Goal: Find contact information: Find contact information

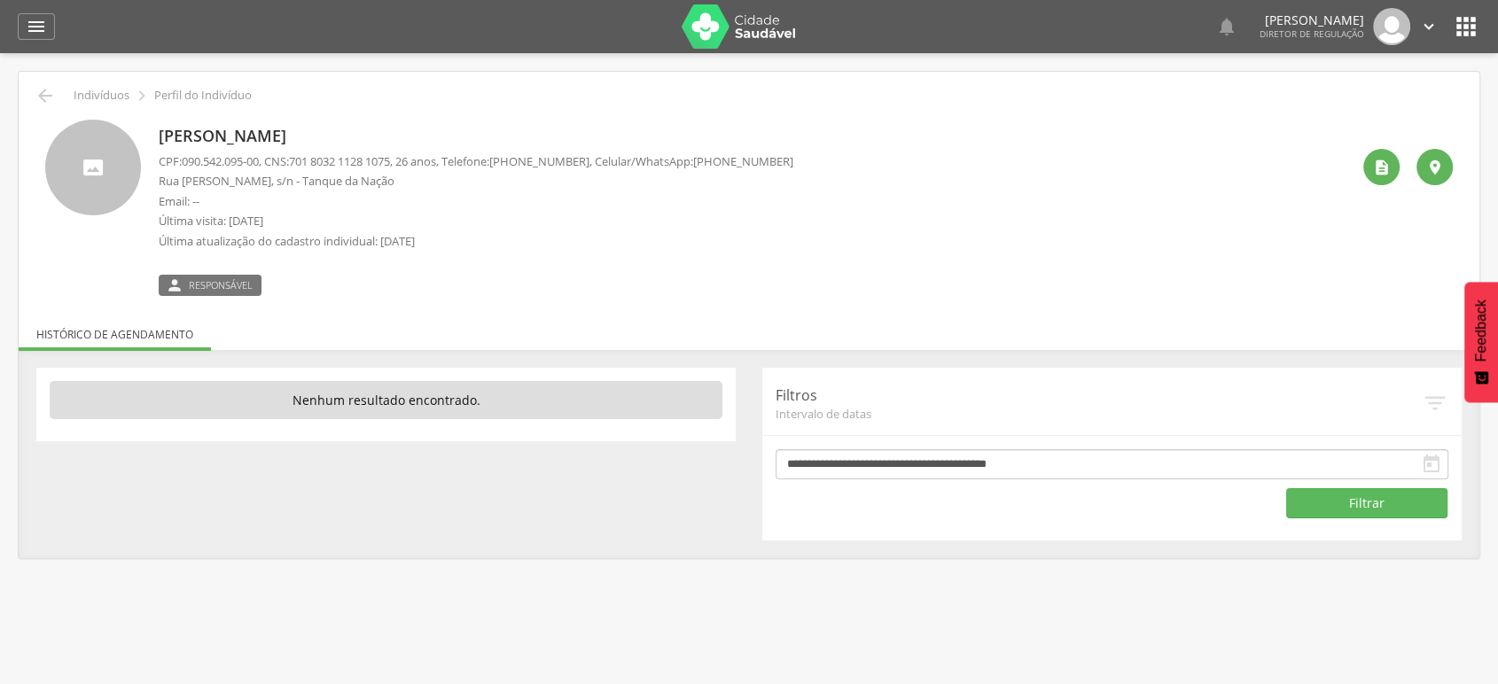
drag, startPoint x: 708, startPoint y: 159, endPoint x: 810, endPoint y: 154, distance: 102.0
click at [810, 154] on div "Emilly Santiago da Costa CPF: 090.542.095-00 , CNS: 701 8032 1128 1075 , 26 ano…" at bounding box center [754, 208] width 1191 height 176
copy p "(74) 99997-7214"
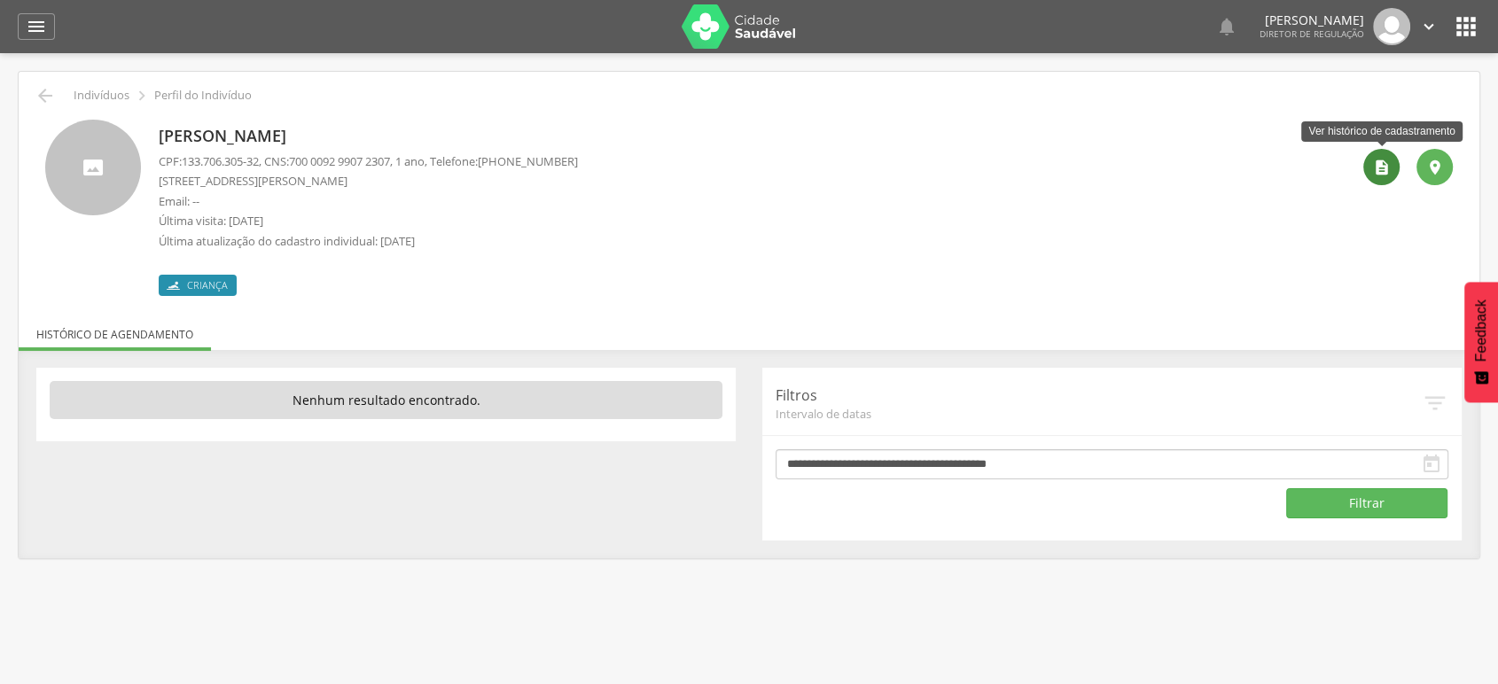
click at [1369, 168] on div "" at bounding box center [1381, 167] width 36 height 36
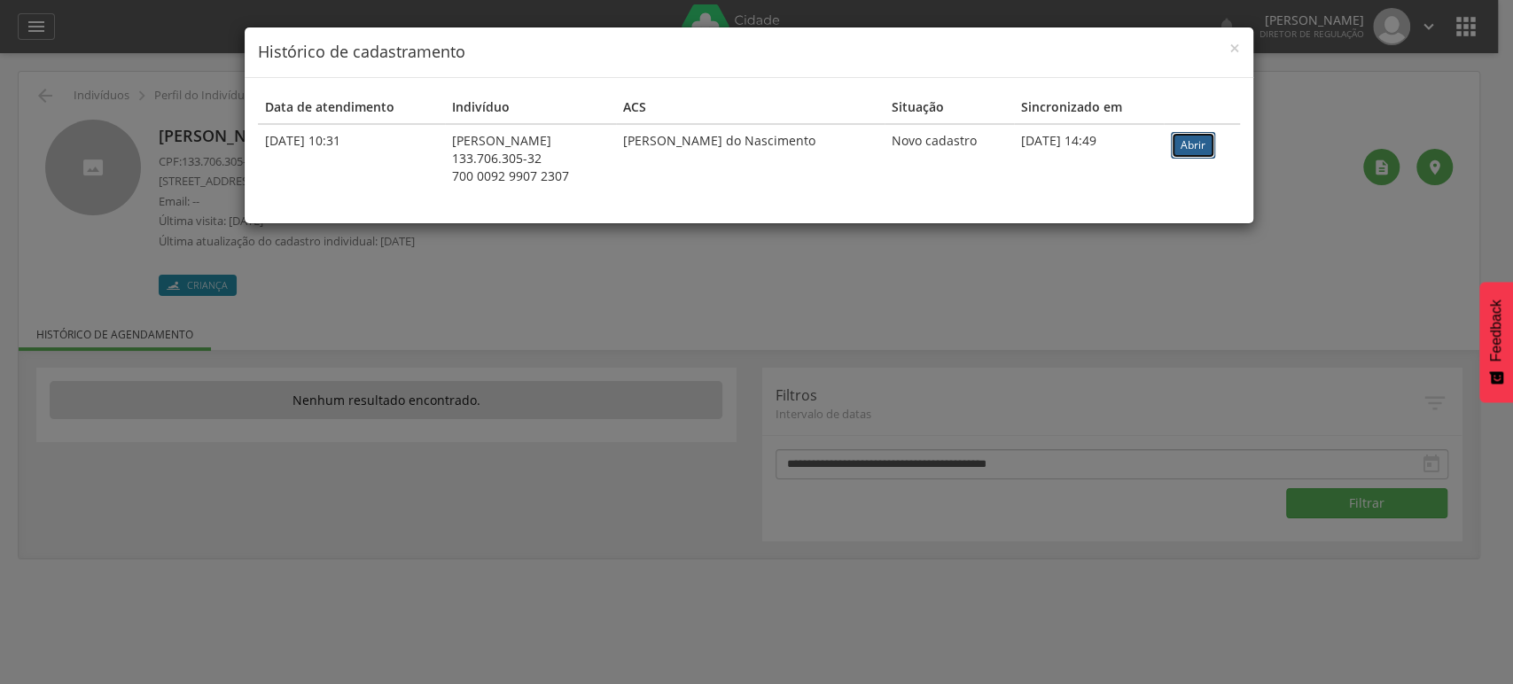
click at [1173, 146] on link "Abrir" at bounding box center [1193, 145] width 44 height 27
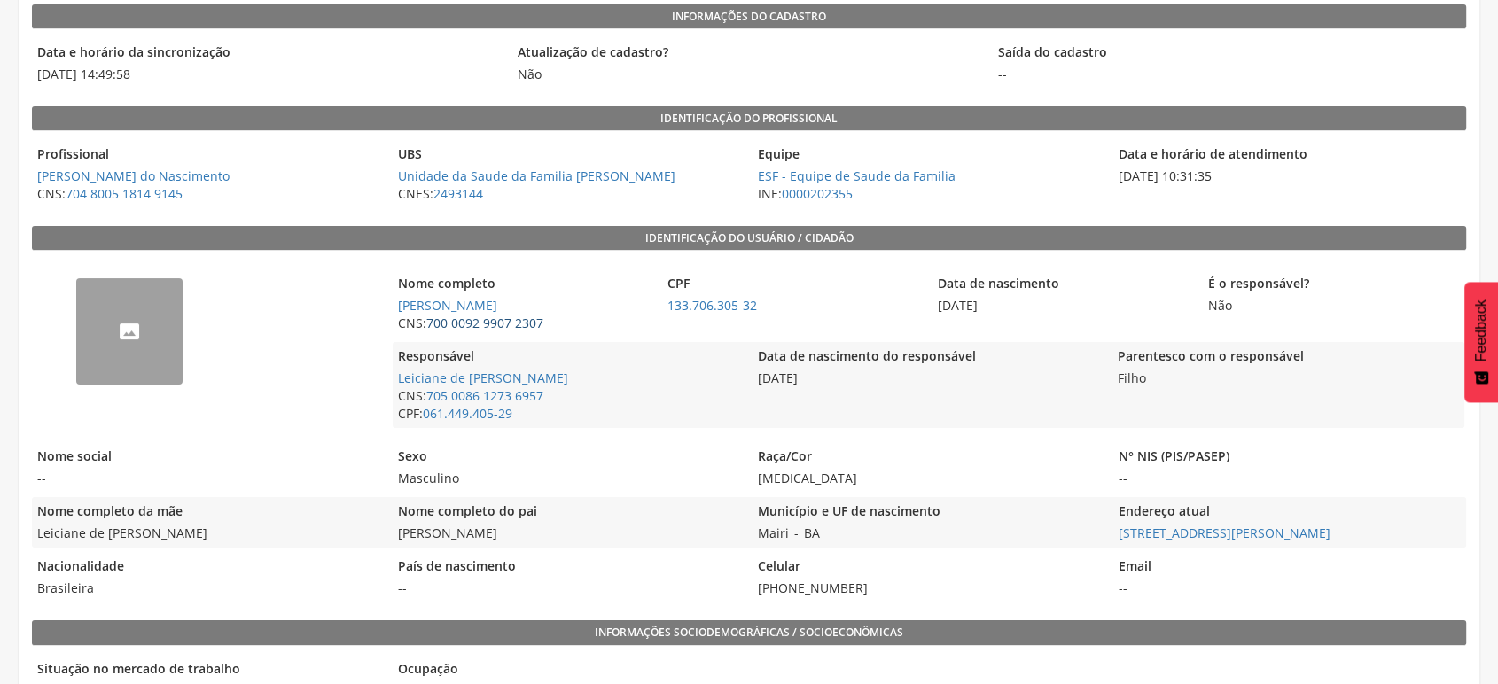
scroll to position [197, 0]
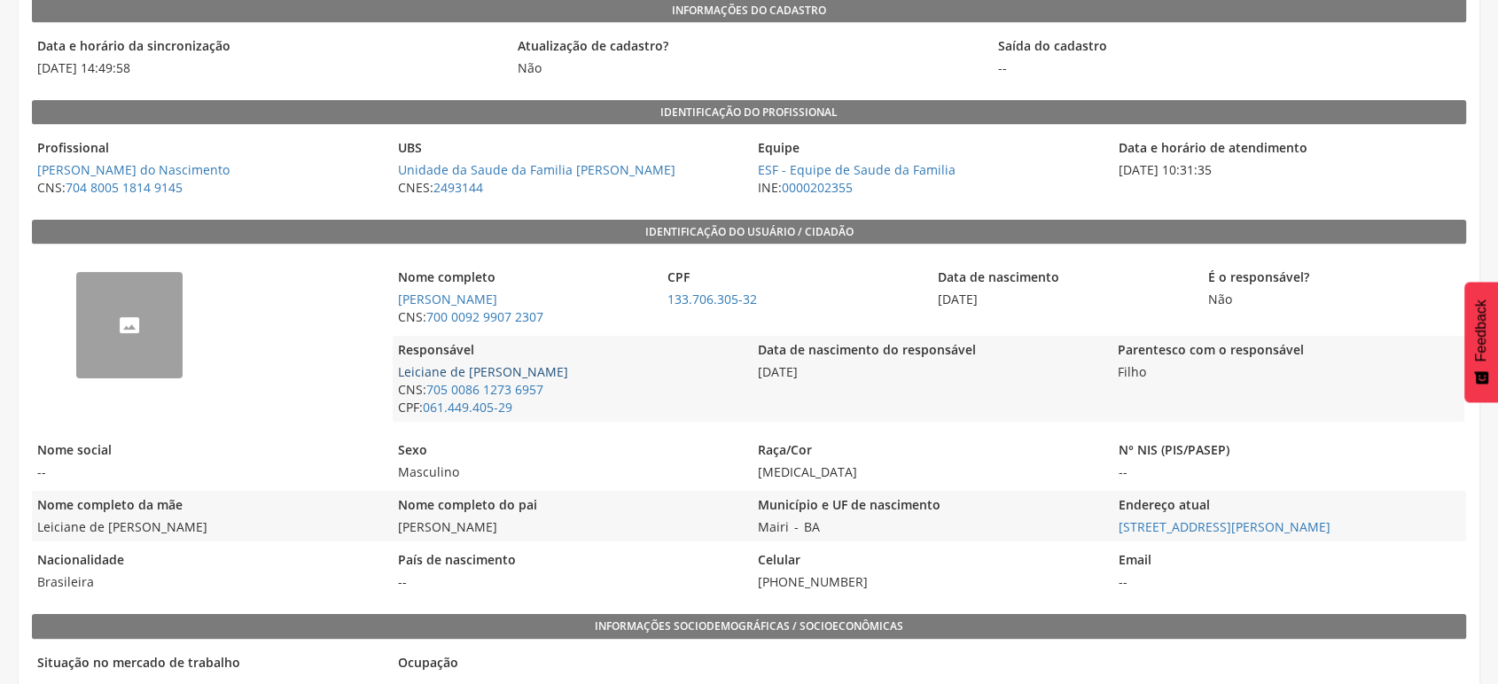
click at [486, 380] on link "Leiciane de Jesus Santos Ribeiro" at bounding box center [483, 371] width 170 height 17
type input "**********"
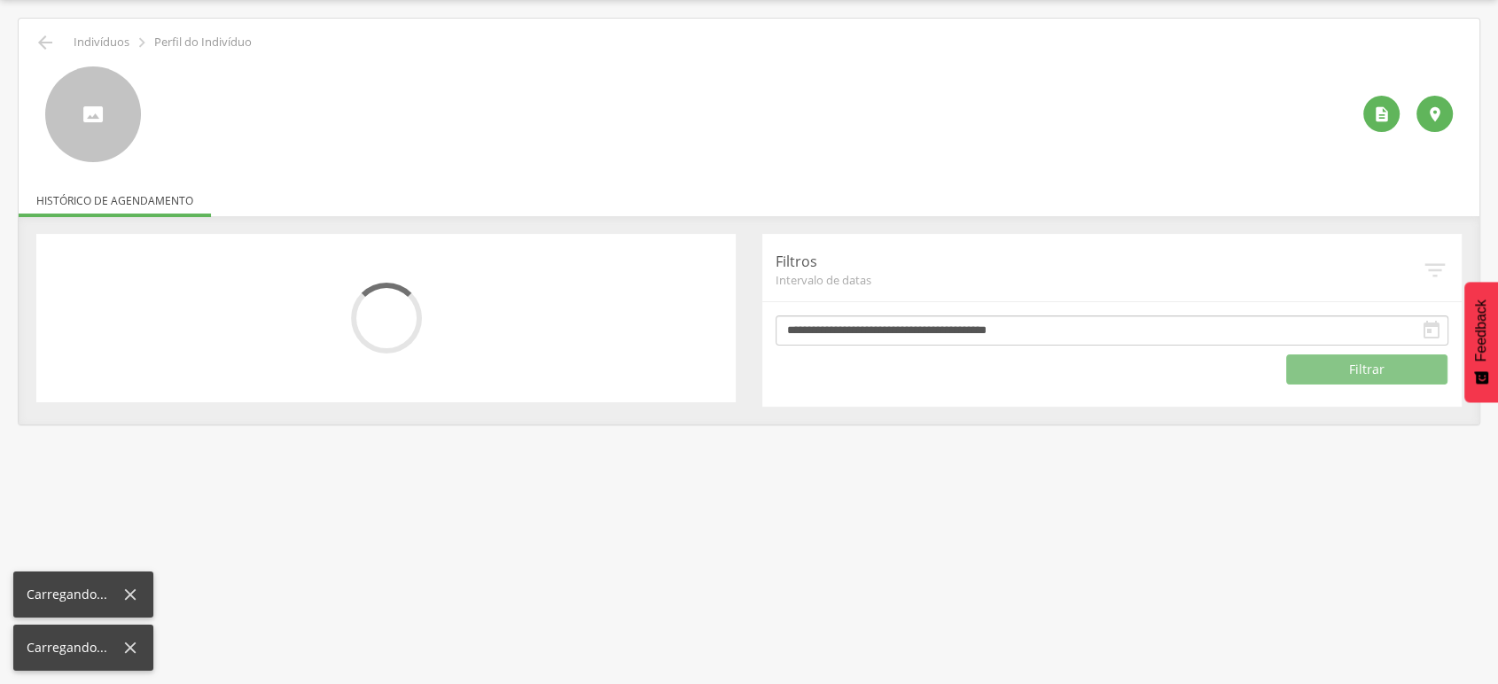
scroll to position [53, 0]
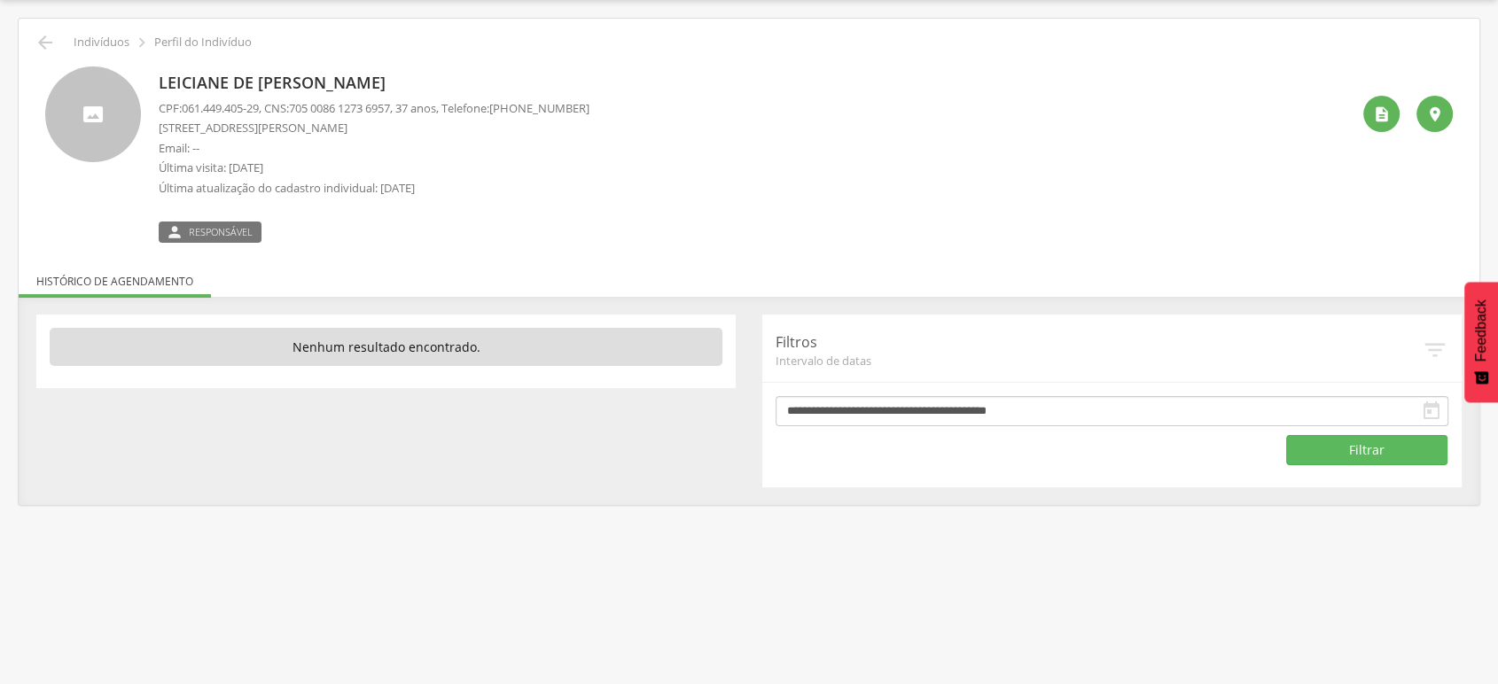
drag, startPoint x: 516, startPoint y: 105, endPoint x: 609, endPoint y: 102, distance: 93.1
click at [609, 102] on div "Leiciane de Jesus Santos Ribeiro CPF: 061.449.405-29 , CNS: 705 0086 1273 6957 …" at bounding box center [754, 154] width 1191 height 176
copy span "(74) 99948-3408"
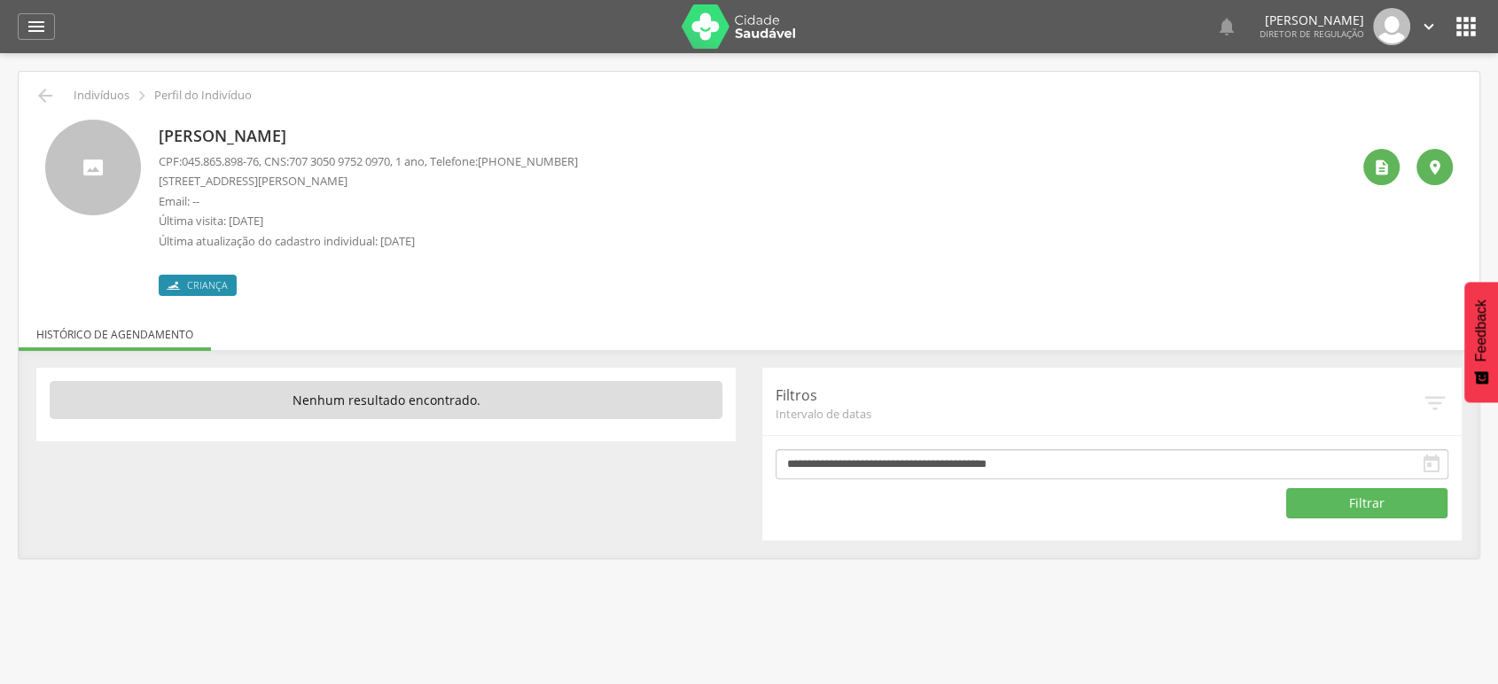
drag, startPoint x: 503, startPoint y: 158, endPoint x: 623, endPoint y: 155, distance: 119.7
click at [623, 155] on div "Gael Soares Araujo CPF: 045.865.898-76 , CNS: 707 3050 9752 0970 , 1 ano, Telef…" at bounding box center [754, 208] width 1191 height 176
copy span "(74) 99950-0783"
drag, startPoint x: 697, startPoint y: 160, endPoint x: 788, endPoint y: 160, distance: 91.3
click at [788, 160] on div "Éverton Almeida Susart CPF: 015.301.435-00 , CNS: 702 9035 1052 3477 , 1 ano, T…" at bounding box center [754, 208] width 1191 height 176
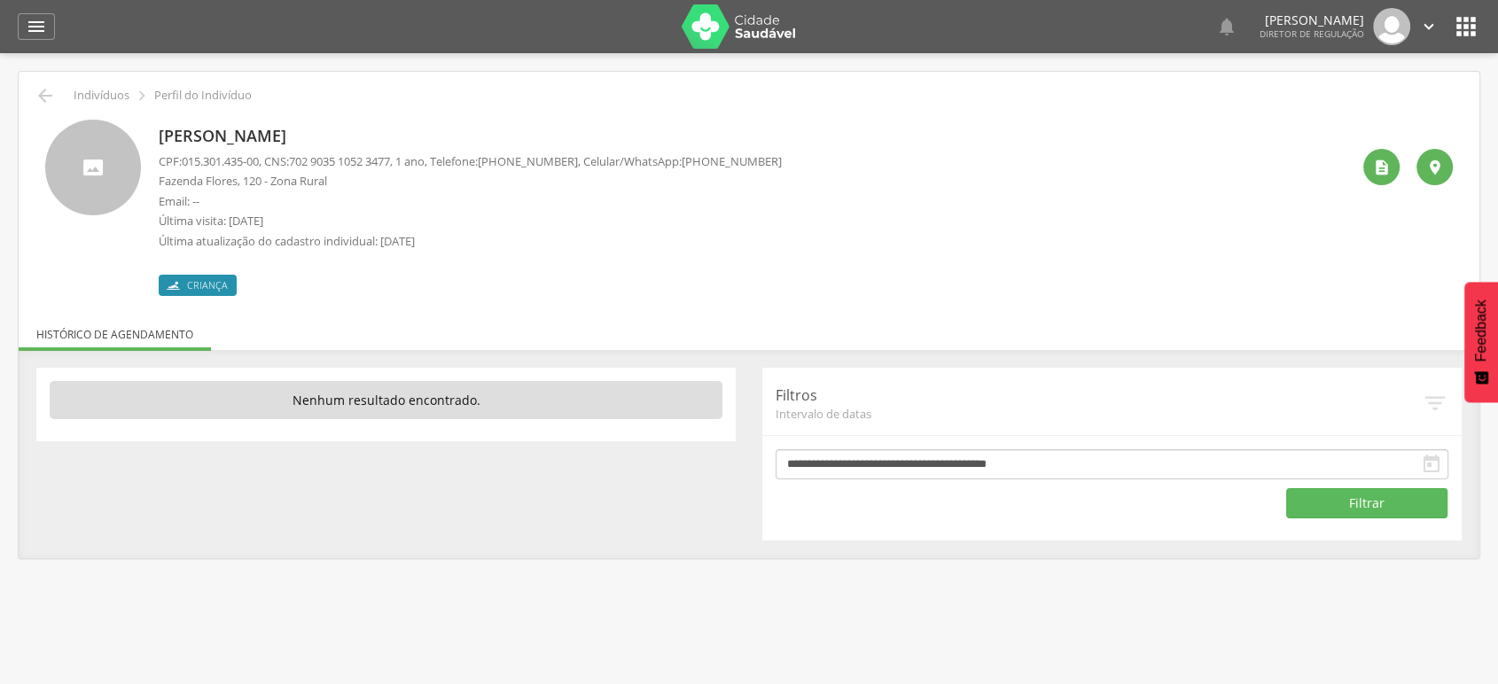
copy span "(74) 99988-2321"
drag, startPoint x: 507, startPoint y: 154, endPoint x: 624, endPoint y: 161, distance: 117.2
click at [624, 161] on div "[PERSON_NAME] CPF: 132.481.345-85 , CNS: [PHONE_NUMBER] , 2 anos, Telefone: [PH…" at bounding box center [754, 208] width 1191 height 176
copy span "[PHONE_NUMBER]"
